Goal: Task Accomplishment & Management: Use online tool/utility

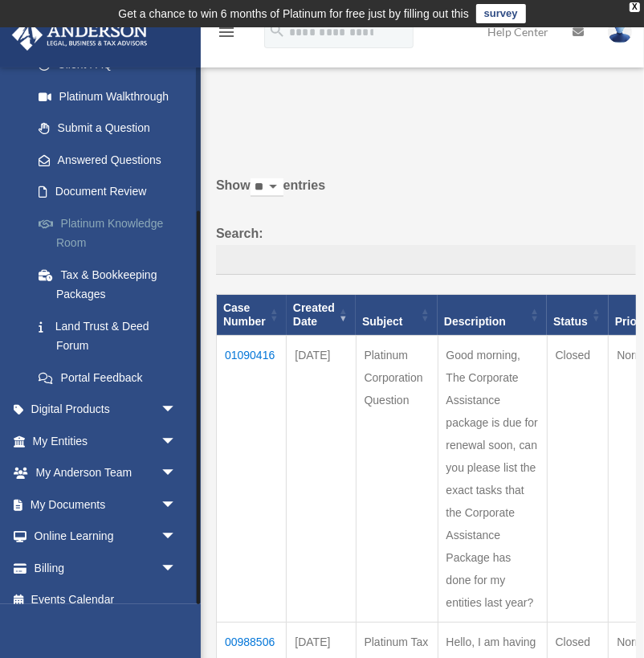
scroll to position [196, 0]
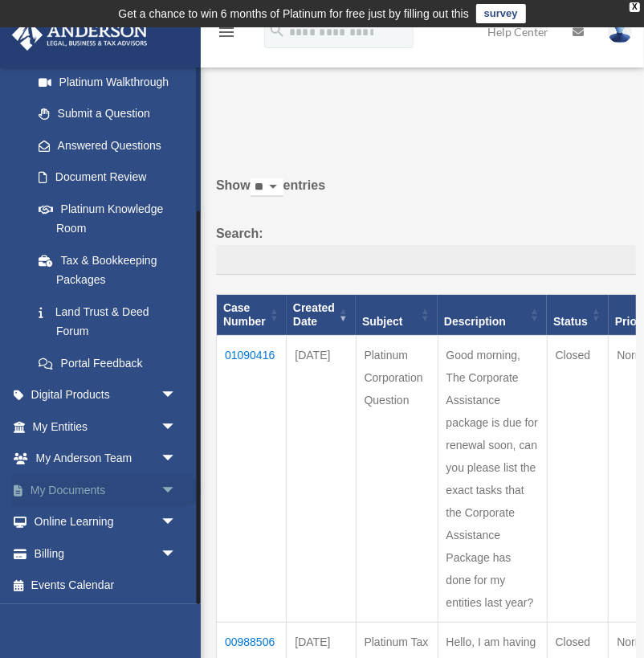
click at [169, 493] on span "arrow_drop_down" at bounding box center [177, 490] width 32 height 33
click at [70, 517] on link "Box" at bounding box center [111, 522] width 178 height 32
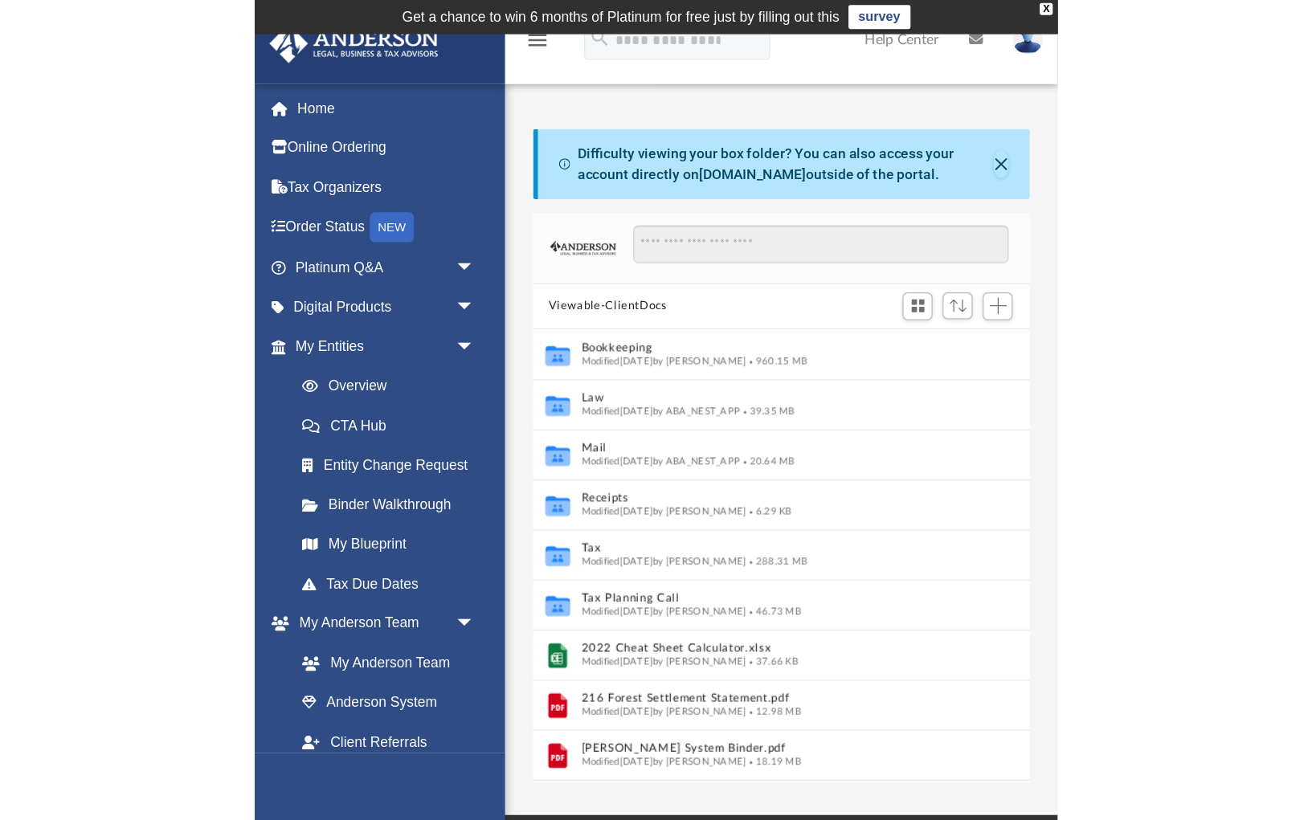
scroll to position [365, 398]
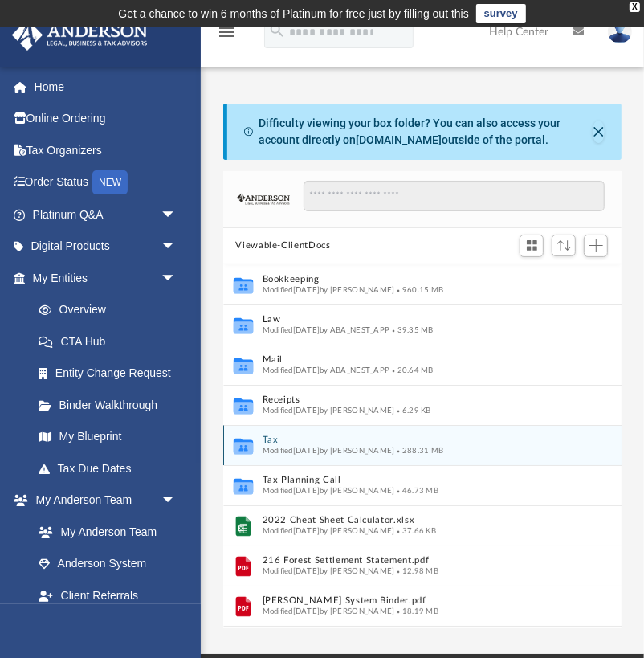
click at [268, 441] on button "Tax" at bounding box center [412, 440] width 300 height 10
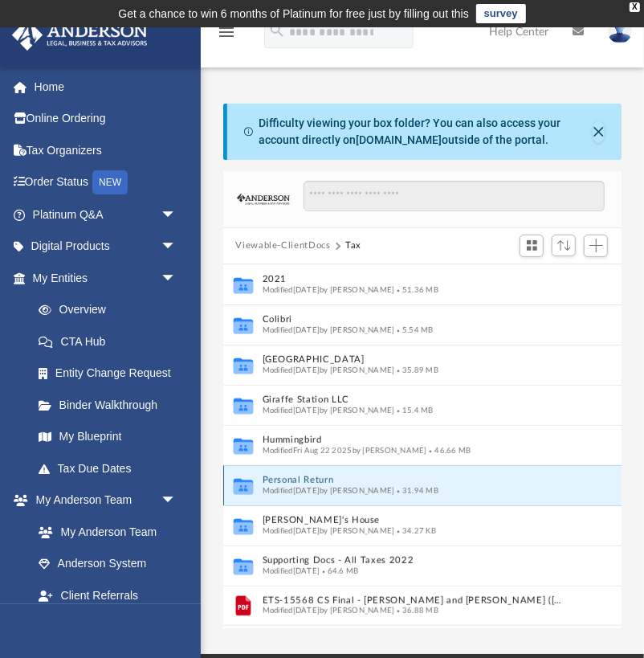
click at [285, 475] on button "Personal Return" at bounding box center [412, 480] width 300 height 10
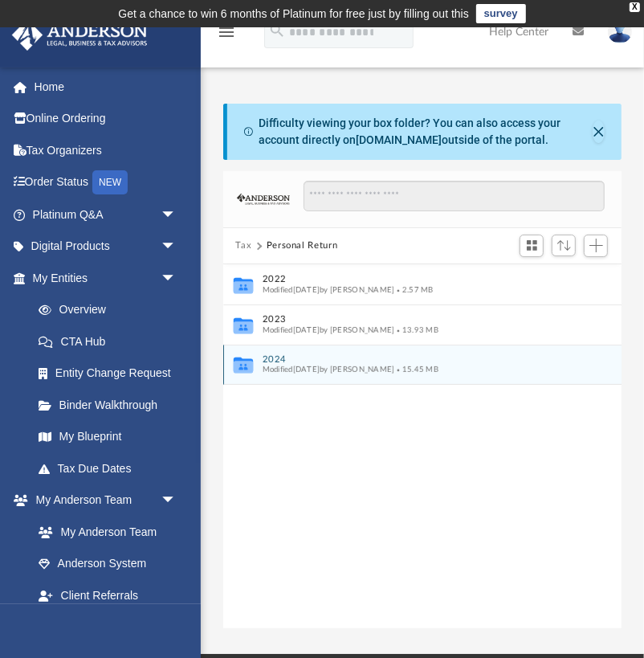
click at [273, 356] on button "2024" at bounding box center [412, 358] width 300 height 10
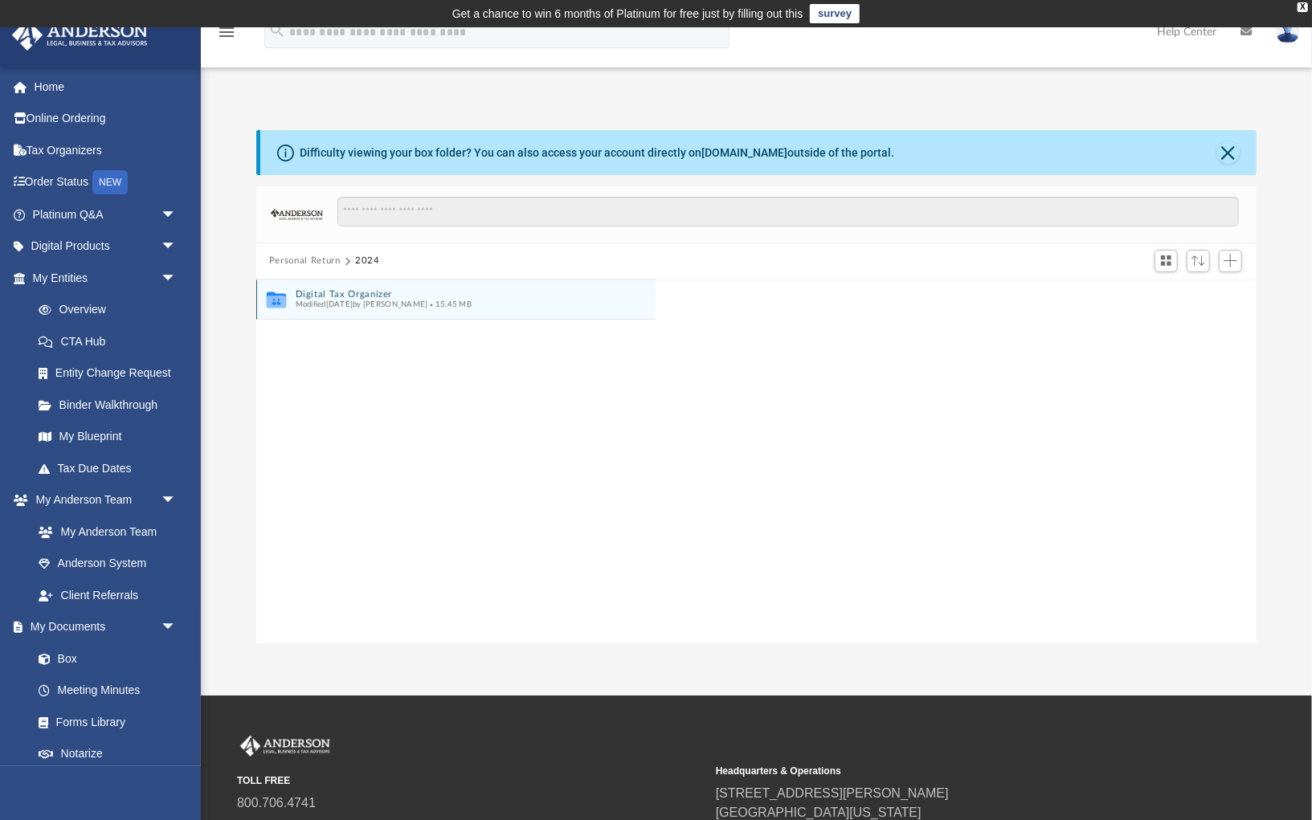
scroll to position [365, 1000]
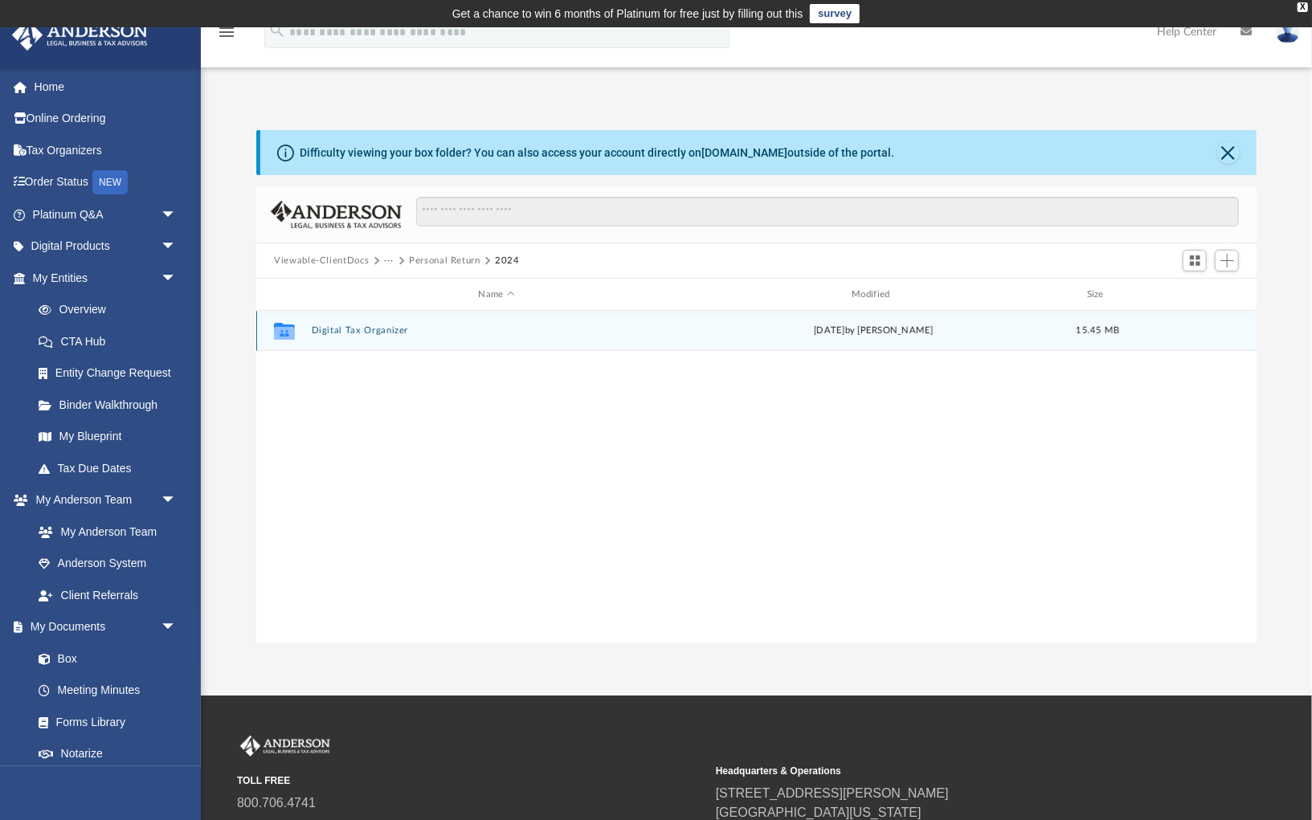
click at [398, 334] on button "Digital Tax Organizer" at bounding box center [497, 330] width 370 height 10
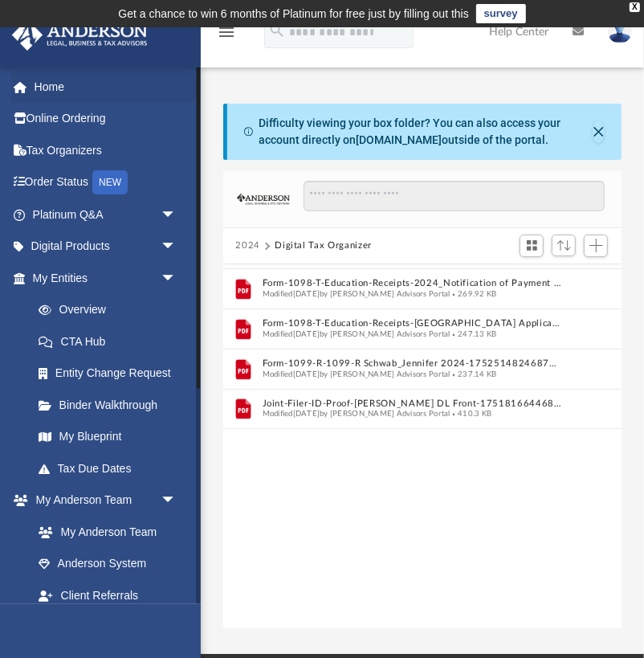
scroll to position [0, 0]
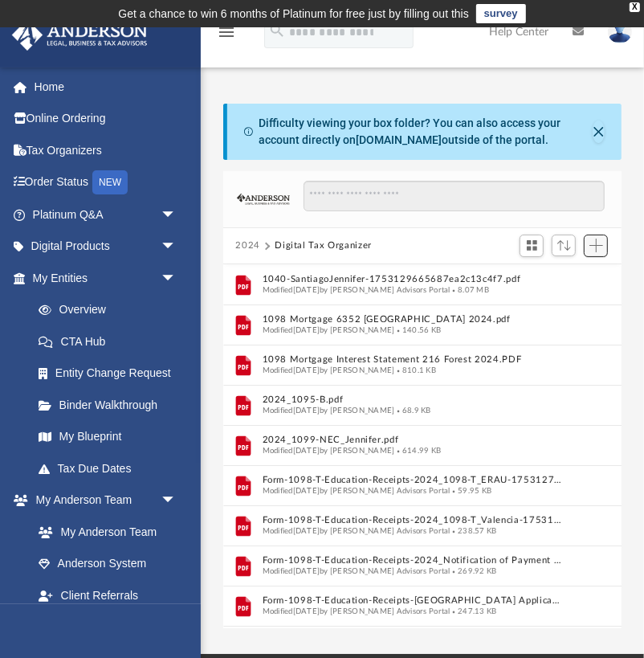
click at [602, 243] on span "Add" at bounding box center [597, 246] width 14 height 14
click at [557, 280] on li "Upload" at bounding box center [573, 277] width 51 height 17
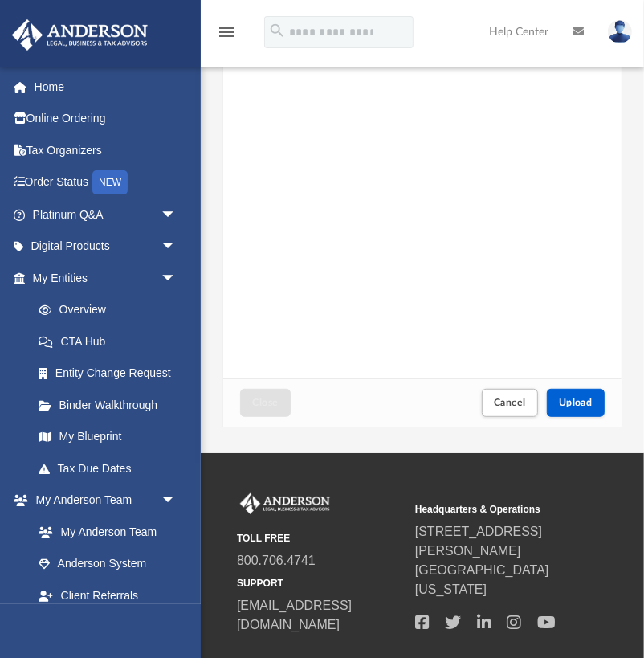
scroll to position [321, 0]
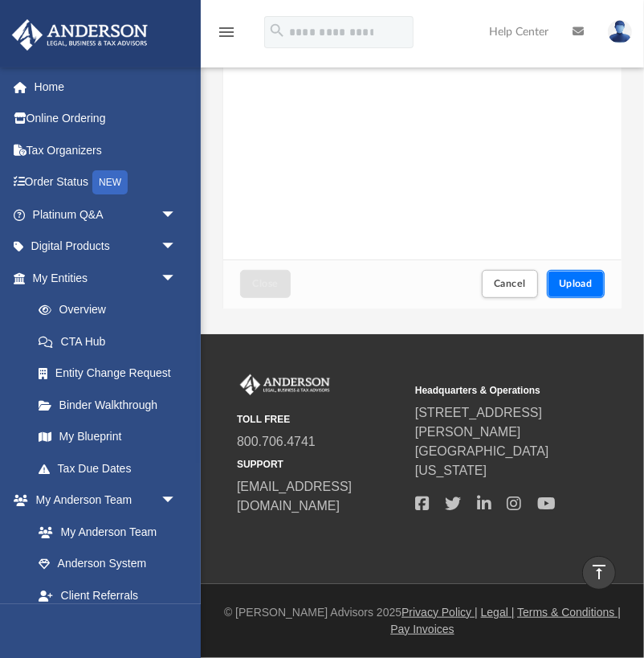
click at [587, 292] on button "Upload" at bounding box center [576, 284] width 58 height 28
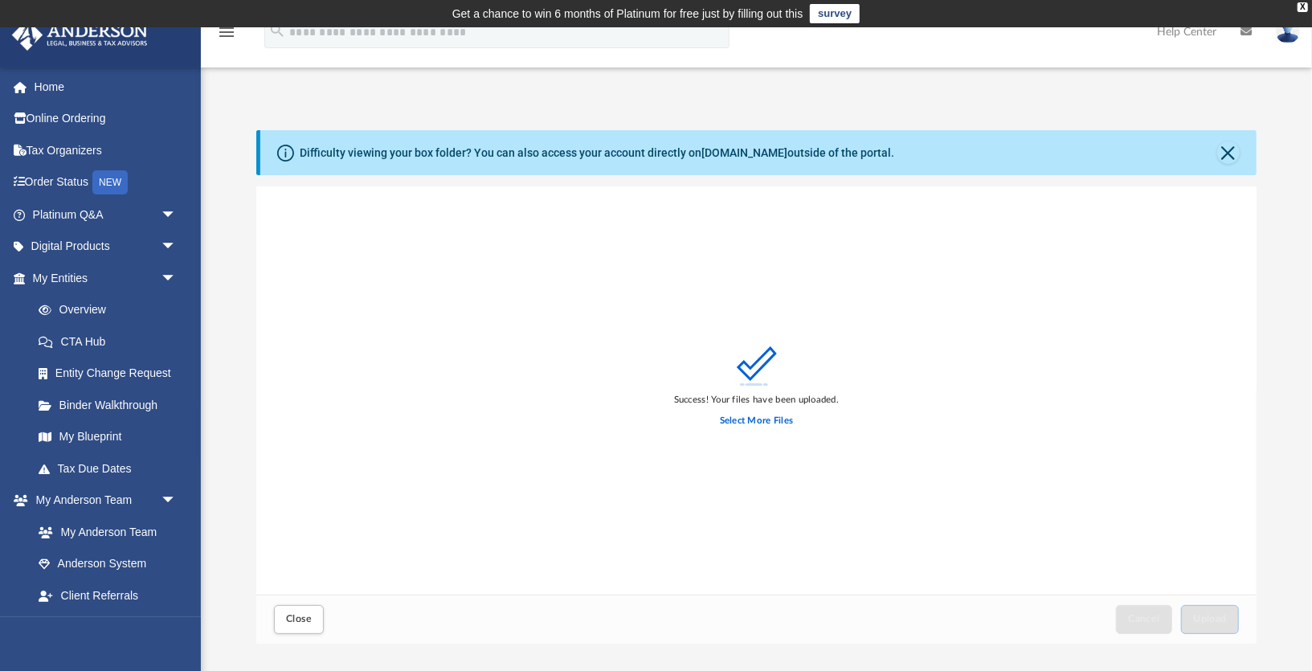
scroll to position [0, 0]
